Goal: Information Seeking & Learning: Learn about a topic

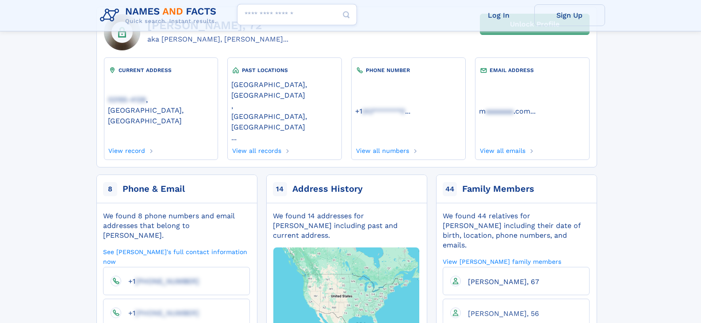
scroll to position [88, 0]
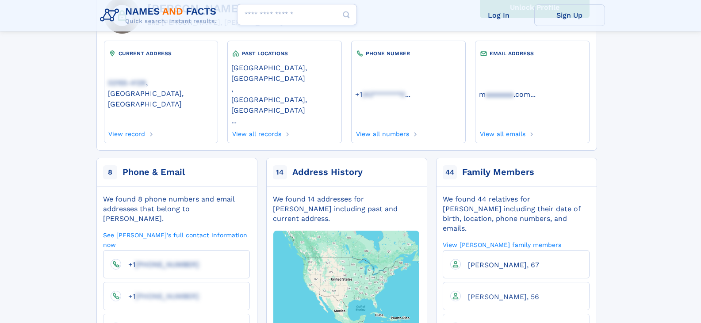
click at [298, 166] on div "Address History" at bounding box center [327, 172] width 70 height 12
click at [278, 165] on span "14" at bounding box center [280, 172] width 14 height 14
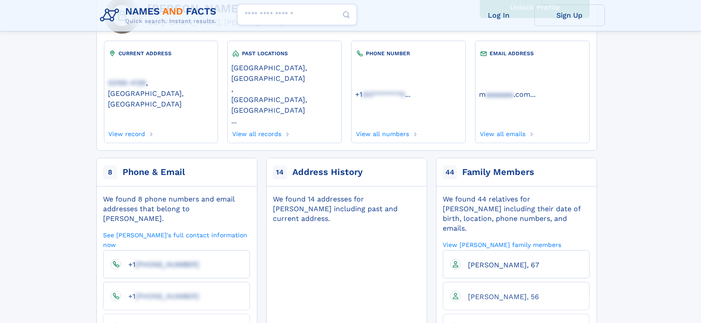
click at [315, 206] on img at bounding box center [346, 279] width 177 height 147
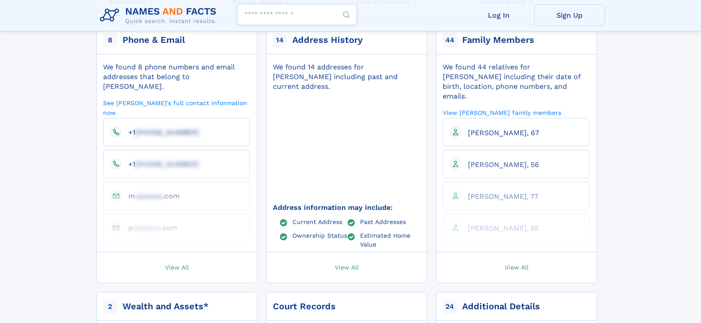
scroll to position [221, 0]
click at [358, 217] on li "Past Addresses" at bounding box center [392, 221] width 68 height 8
click at [367, 217] on link "Past Addresses" at bounding box center [383, 220] width 46 height 7
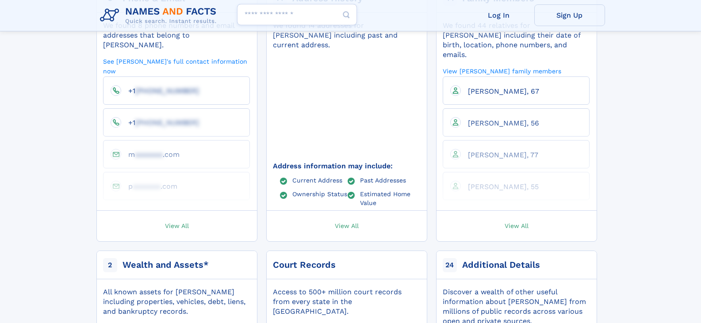
scroll to position [265, 0]
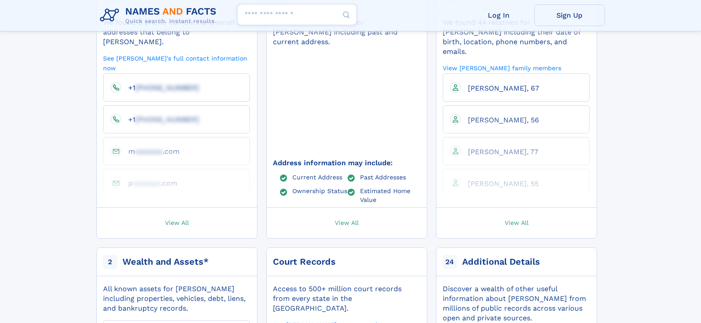
click at [179, 208] on link "View All" at bounding box center [176, 223] width 169 height 30
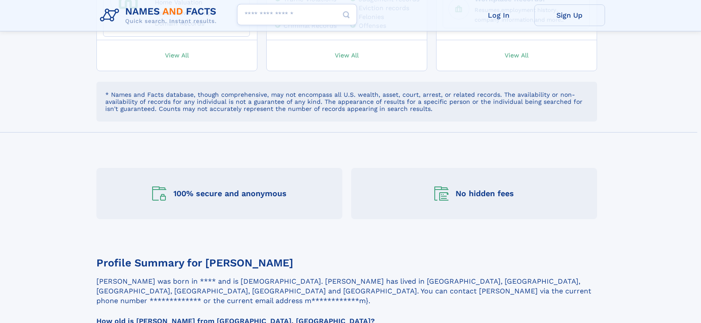
scroll to position [707, 0]
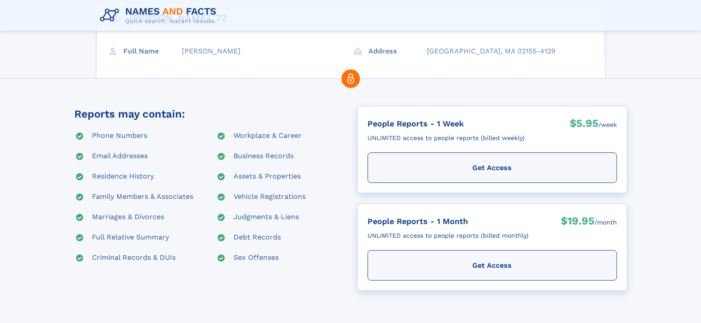
scroll to position [88, 0]
click at [80, 215] on use at bounding box center [79, 216] width 7 height 7
click at [138, 220] on div "Marriages & Divorces" at bounding box center [128, 216] width 72 height 11
click at [143, 220] on div "Marriages & Divorces" at bounding box center [128, 216] width 72 height 11
click at [79, 216] on use at bounding box center [79, 216] width 7 height 7
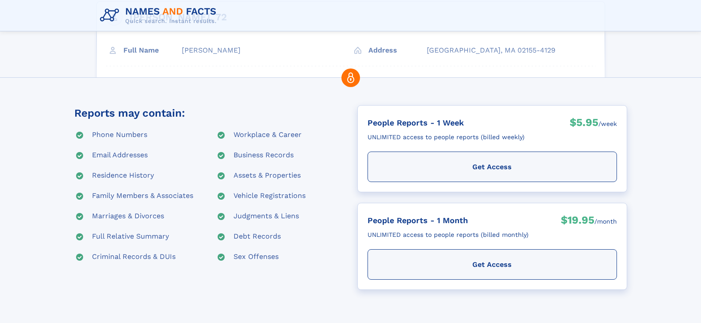
click at [77, 215] on use at bounding box center [79, 216] width 7 height 7
click at [283, 47] on div "Marilyn T Keenan, 72 Full Name Marilyn T Keenan Address" at bounding box center [350, 64] width 508 height 126
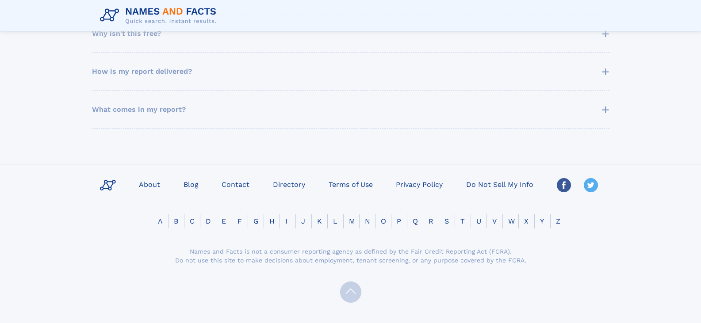
scroll to position [575, 0]
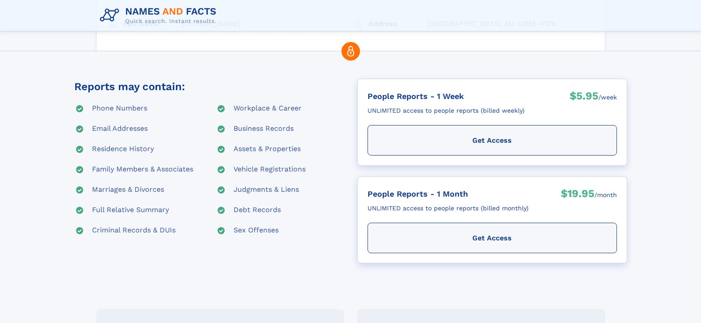
scroll to position [133, 0]
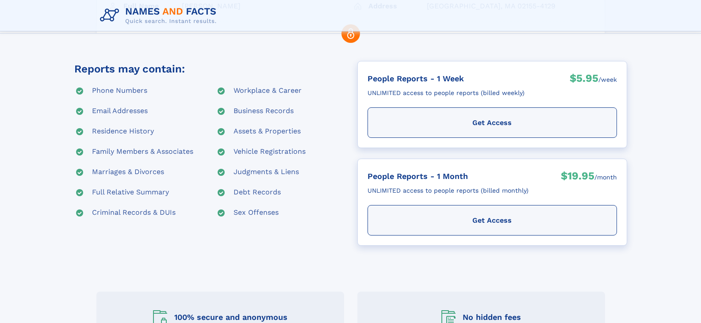
click at [125, 172] on div "Marriages & Divorces" at bounding box center [128, 172] width 72 height 11
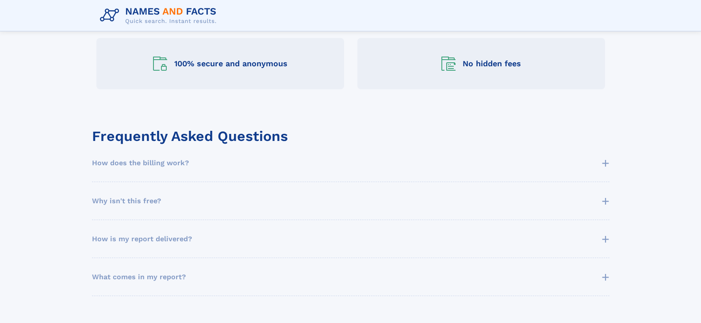
scroll to position [398, 0]
